Goal: Task Accomplishment & Management: Manage account settings

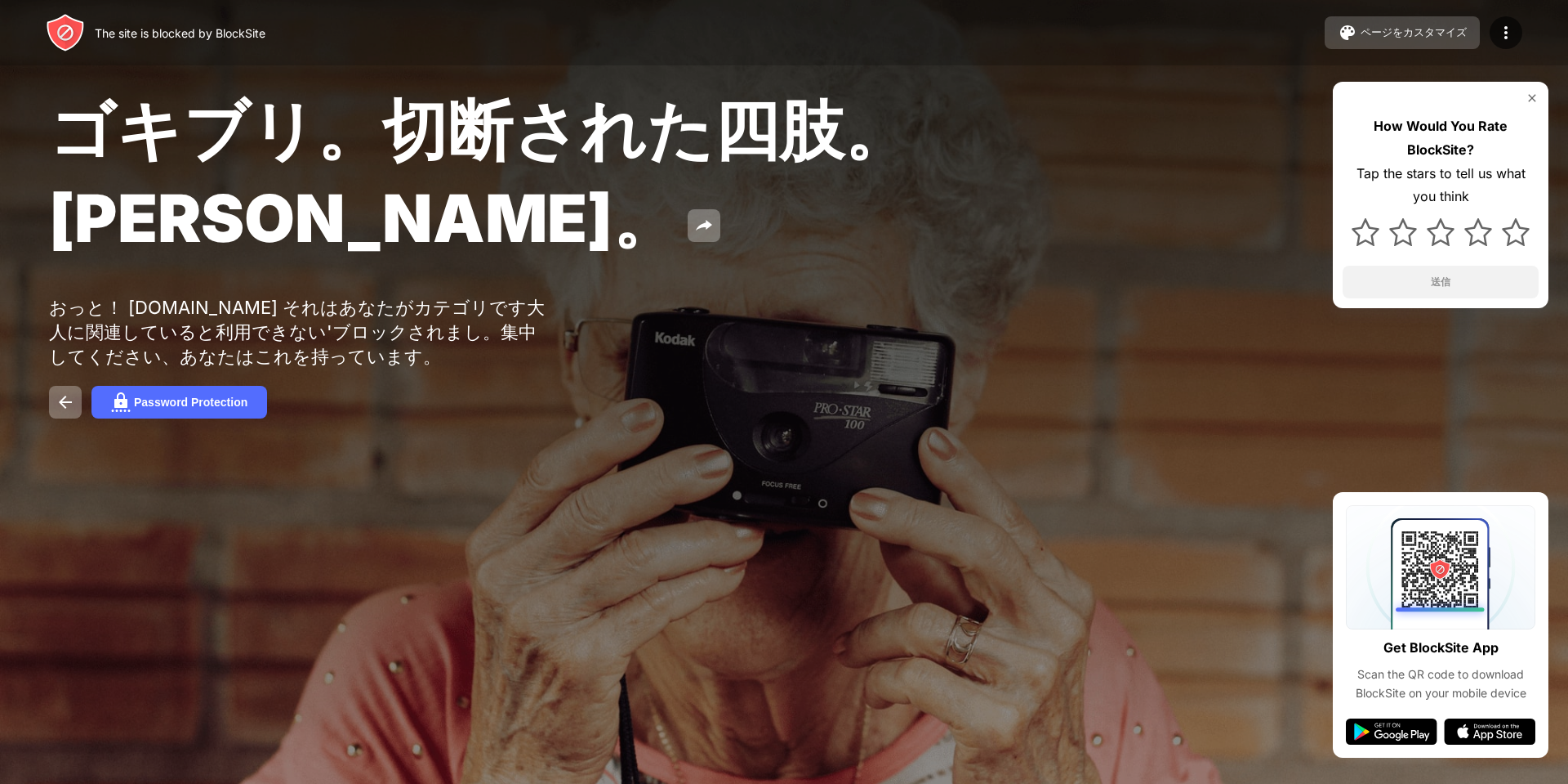
click at [1436, 32] on div "ページをカスタマイズ" at bounding box center [1414, 32] width 106 height 14
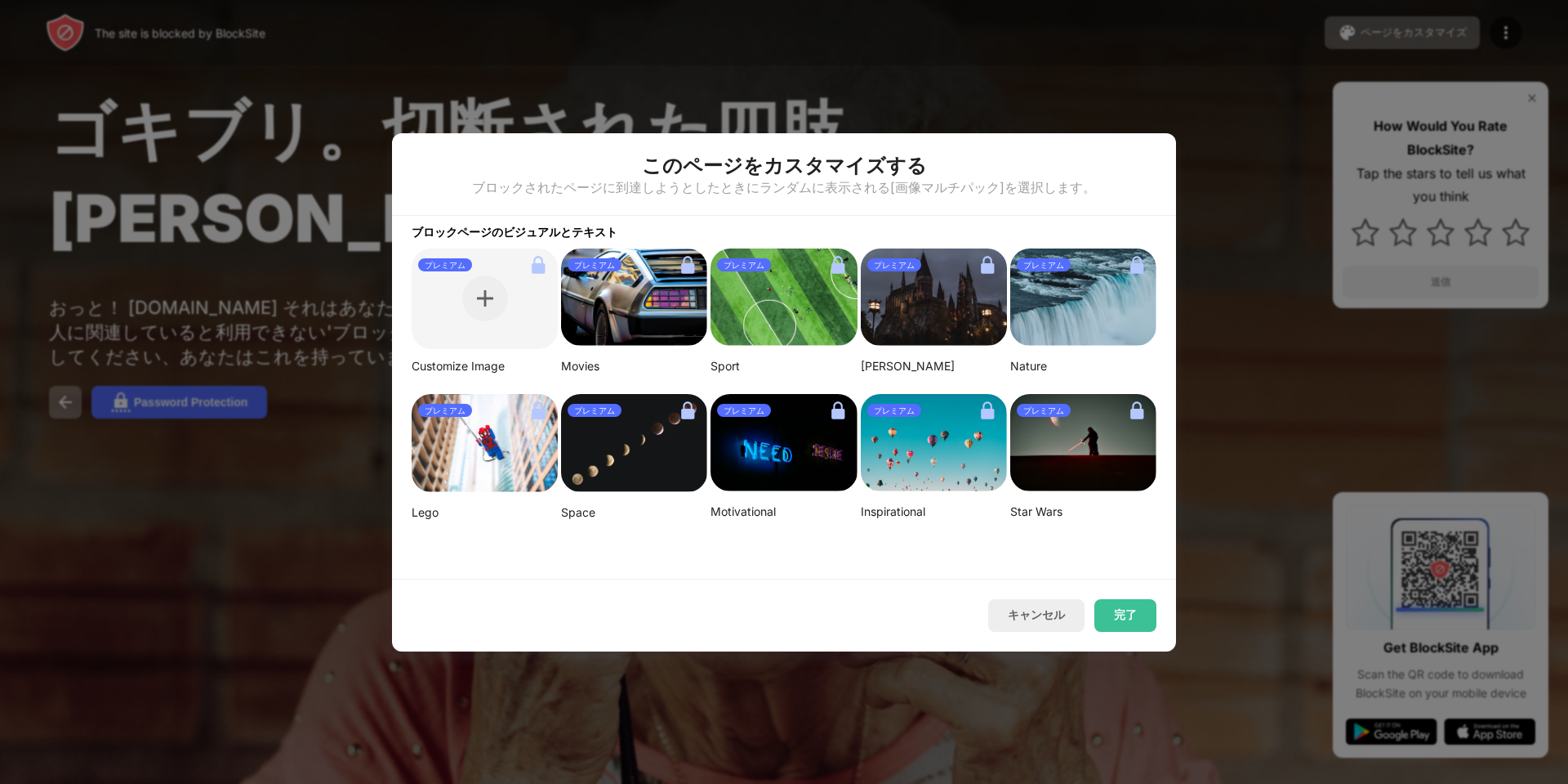
click at [1257, 135] on div at bounding box center [784, 392] width 1568 height 784
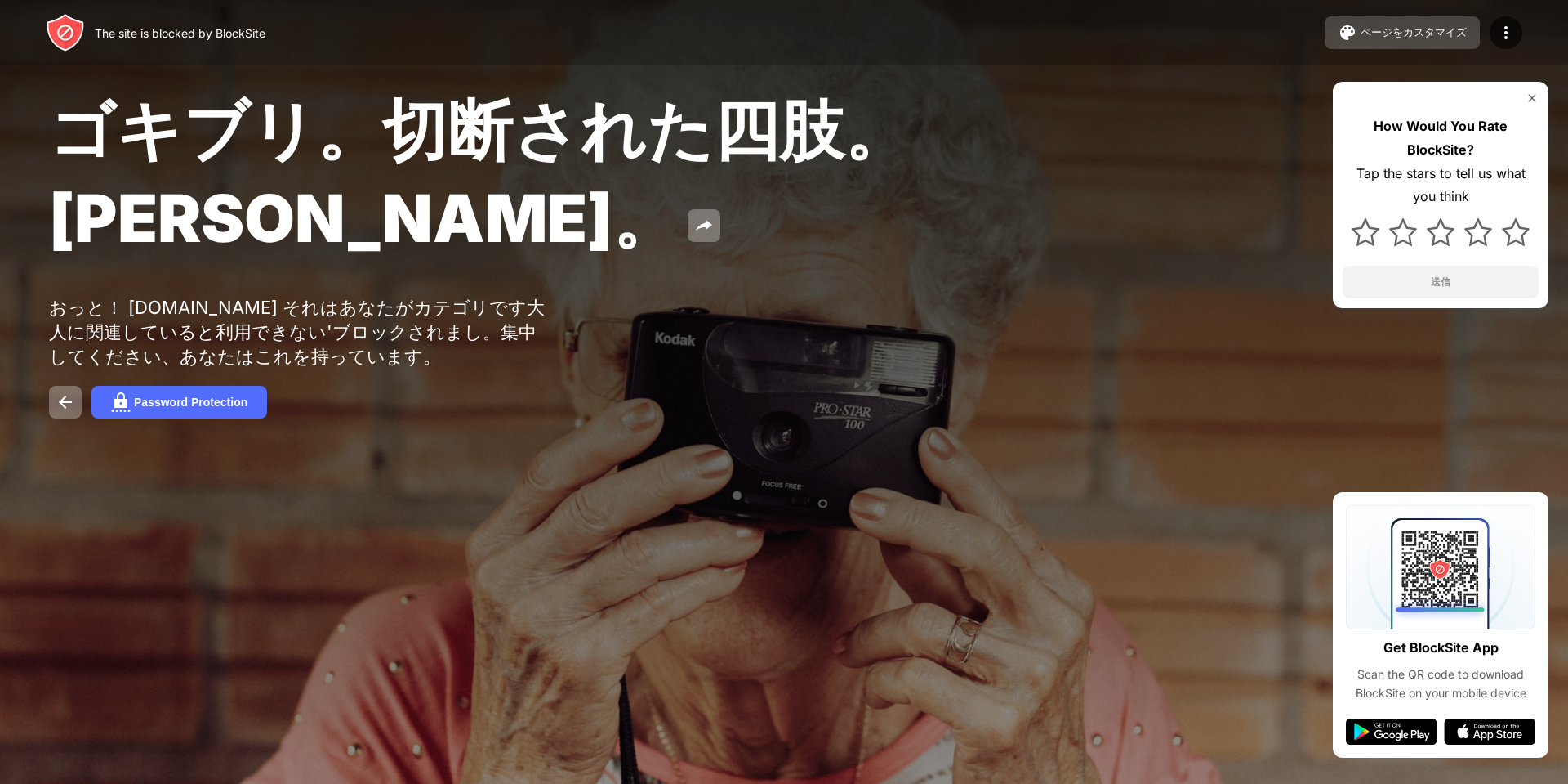
click at [1357, 47] on button "ページをカスタマイズ" at bounding box center [1402, 32] width 155 height 33
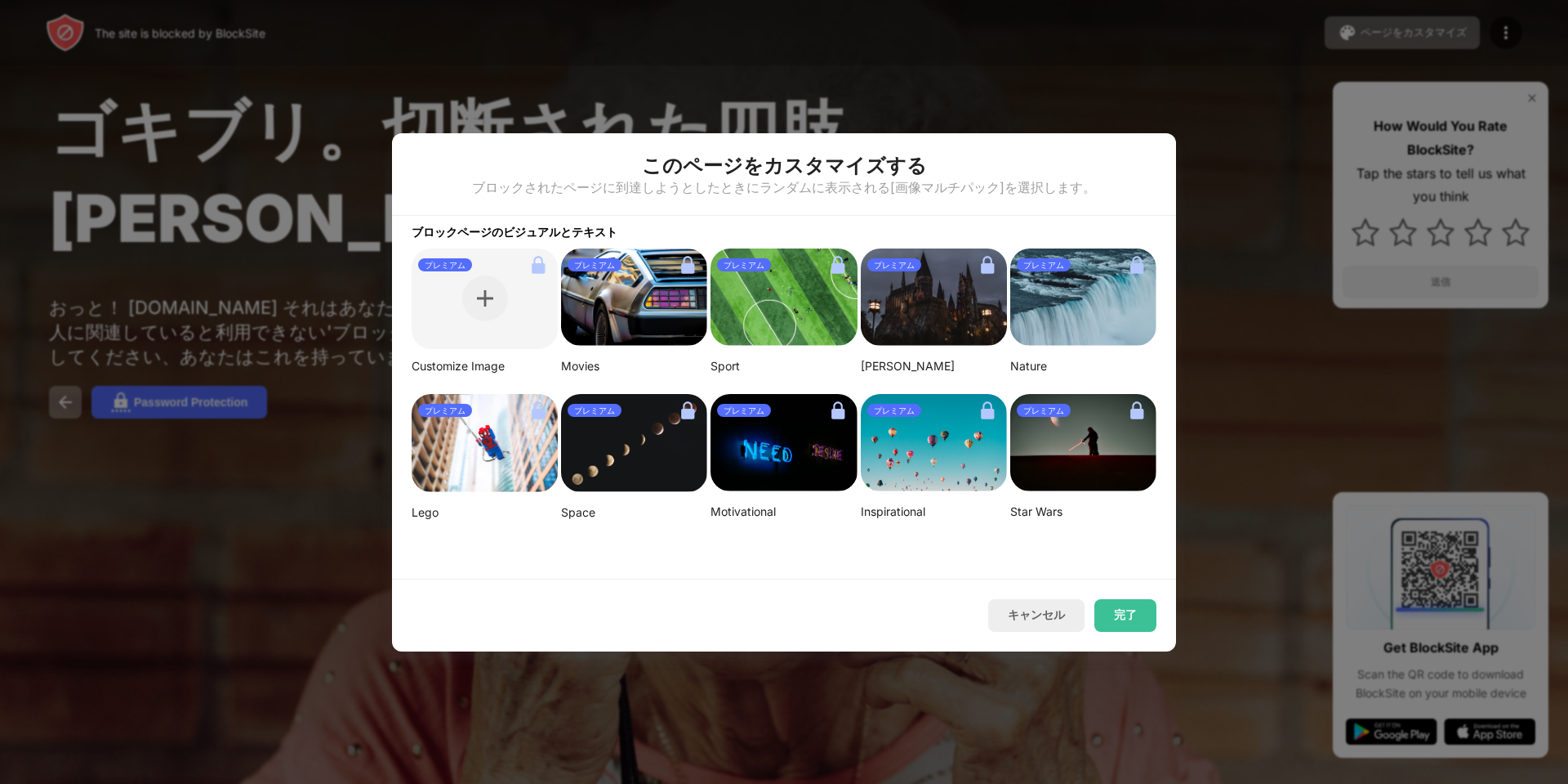
drag, startPoint x: 1099, startPoint y: 613, endPoint x: 1130, endPoint y: 563, distance: 58.8
click at [1098, 613] on button "完了" at bounding box center [1125, 615] width 62 height 33
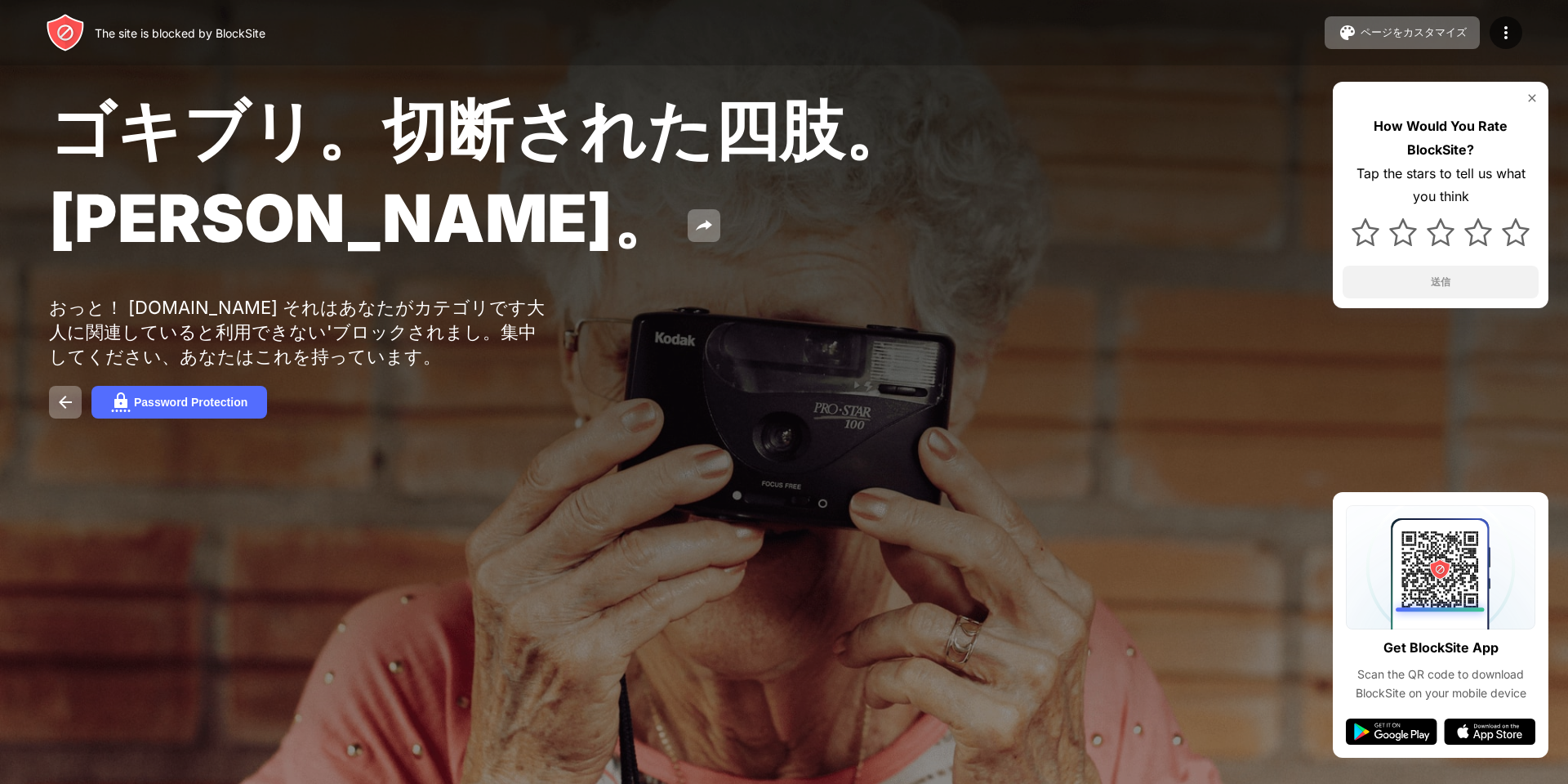
click at [1518, 20] on div "ページをカスタマイズ ブロックリストの編集 リダイレクト ブロックページのカスタマイズ Upgrade パスワード保護 Upgrade" at bounding box center [1423, 32] width 197 height 33
click at [1498, 35] on img at bounding box center [1506, 33] width 20 height 20
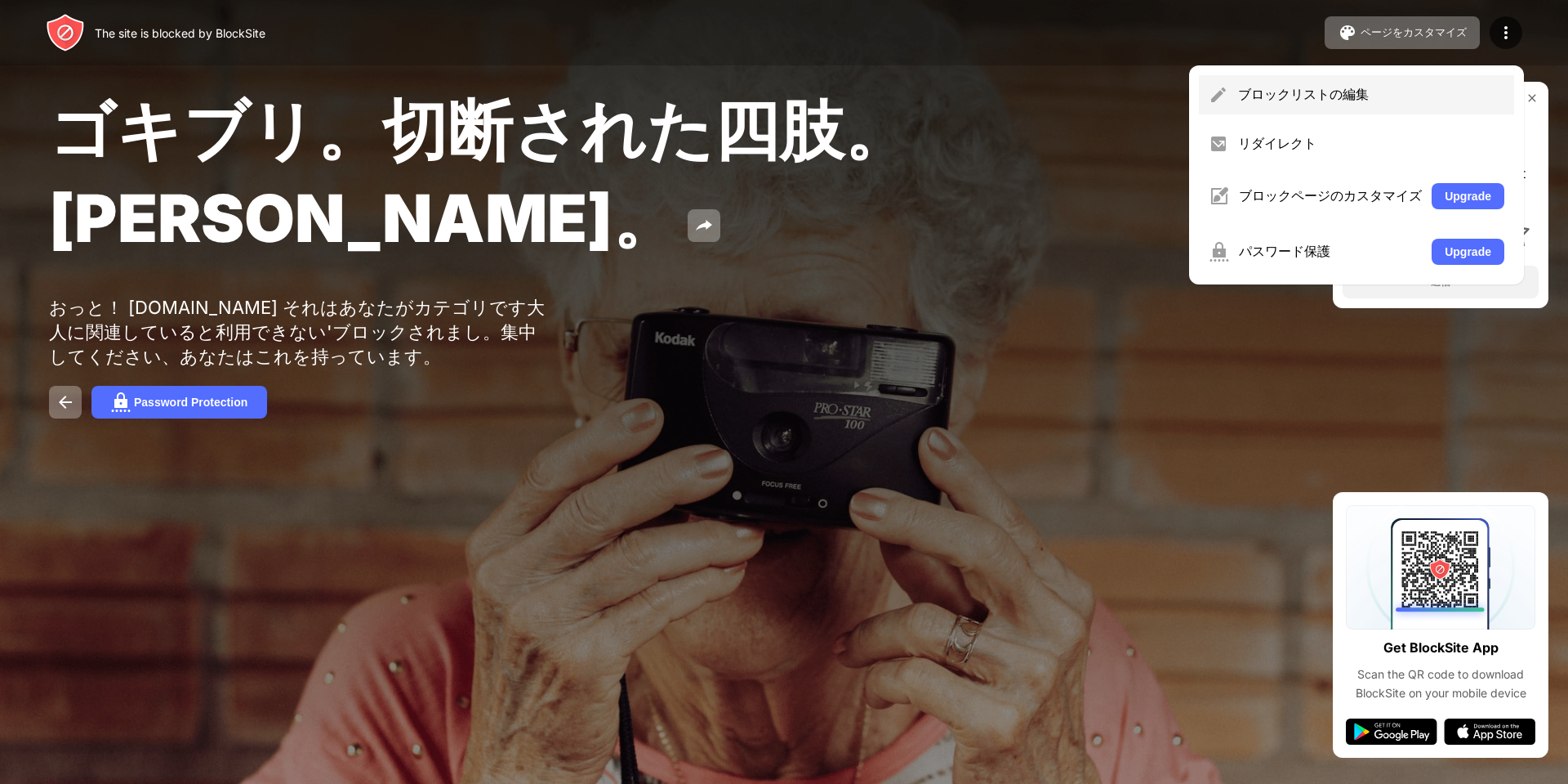
click at [1275, 94] on div "ブロックリストの編集" at bounding box center [1371, 95] width 266 height 18
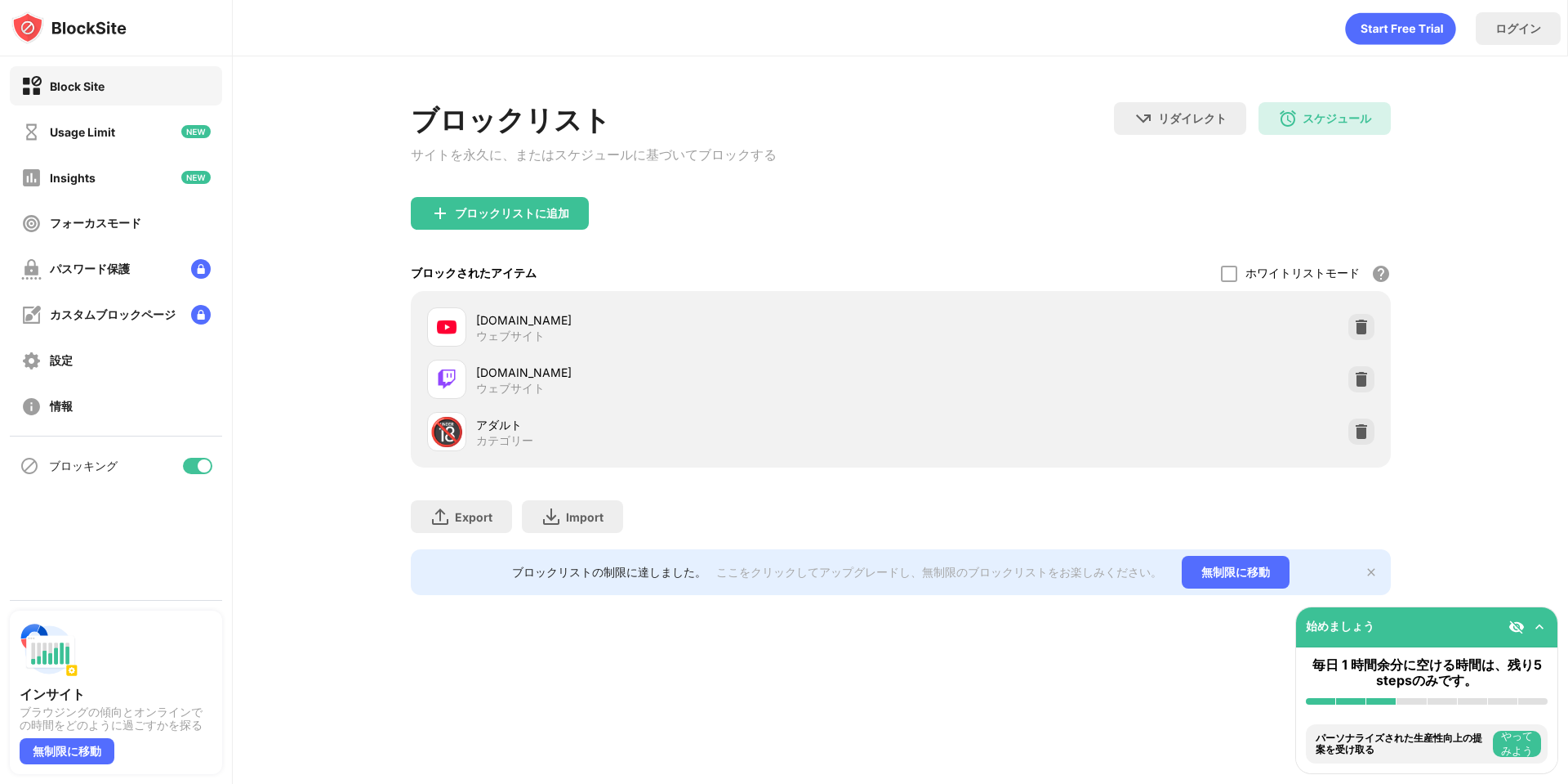
click at [207, 456] on div "ブロッキング" at bounding box center [116, 466] width 212 height 39
click at [200, 464] on div at bounding box center [203, 465] width 13 height 13
